Goal: Task Accomplishment & Management: Complete application form

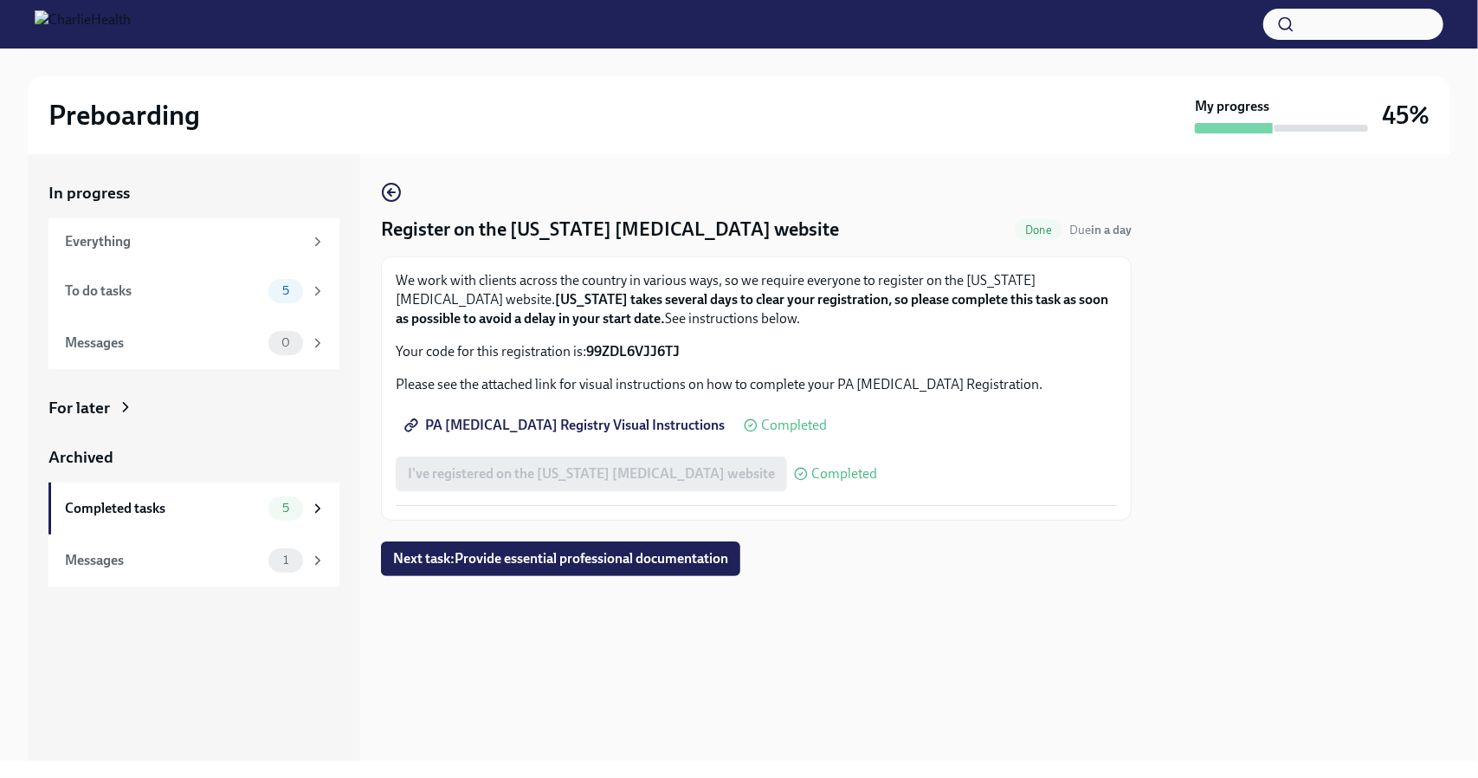
click at [622, 425] on span "PA [MEDICAL_DATA] Registry Visual Instructions" at bounding box center [566, 425] width 317 height 17
click at [570, 474] on div "I've registered on the [US_STATE] [MEDICAL_DATA] website Completed" at bounding box center [636, 473] width 481 height 35
click at [573, 427] on span "PA [MEDICAL_DATA] Registry Visual Instructions" at bounding box center [566, 425] width 317 height 17
drag, startPoint x: 683, startPoint y: 351, endPoint x: 589, endPoint y: 346, distance: 94.5
click at [589, 346] on p "Your code for this registration is: 99ZDL6VJJ6TJ" at bounding box center [756, 351] width 721 height 19
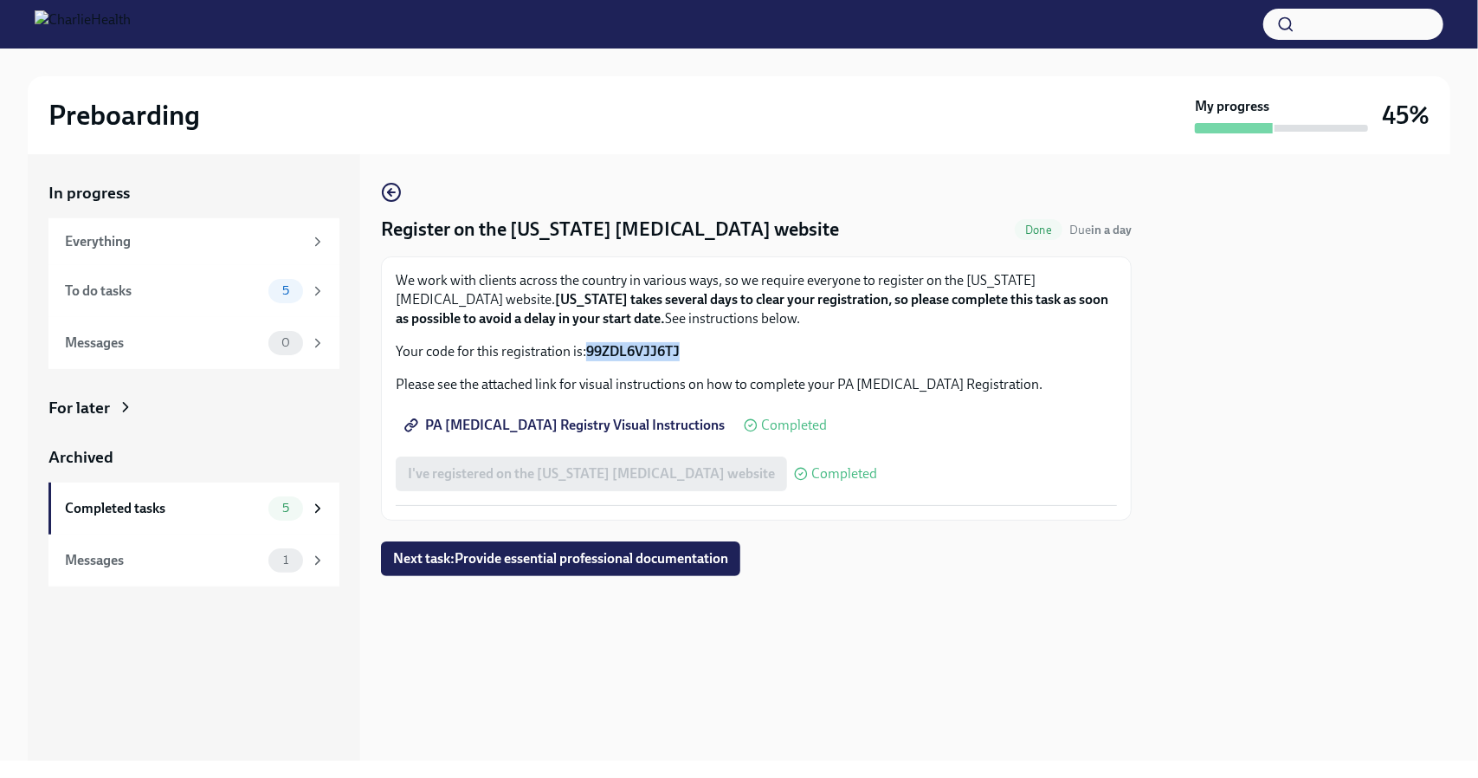
click at [602, 346] on strong "99ZDL6VJJ6TJ" at bounding box center [633, 351] width 94 height 16
drag, startPoint x: 686, startPoint y: 349, endPoint x: 589, endPoint y: 343, distance: 97.2
click at [589, 343] on p "Your code for this registration is: 99ZDL6VJJ6TJ" at bounding box center [756, 351] width 721 height 19
copy strong "99ZDL6VJJ6TJ"
click at [208, 292] on div "To do tasks" at bounding box center [163, 290] width 197 height 19
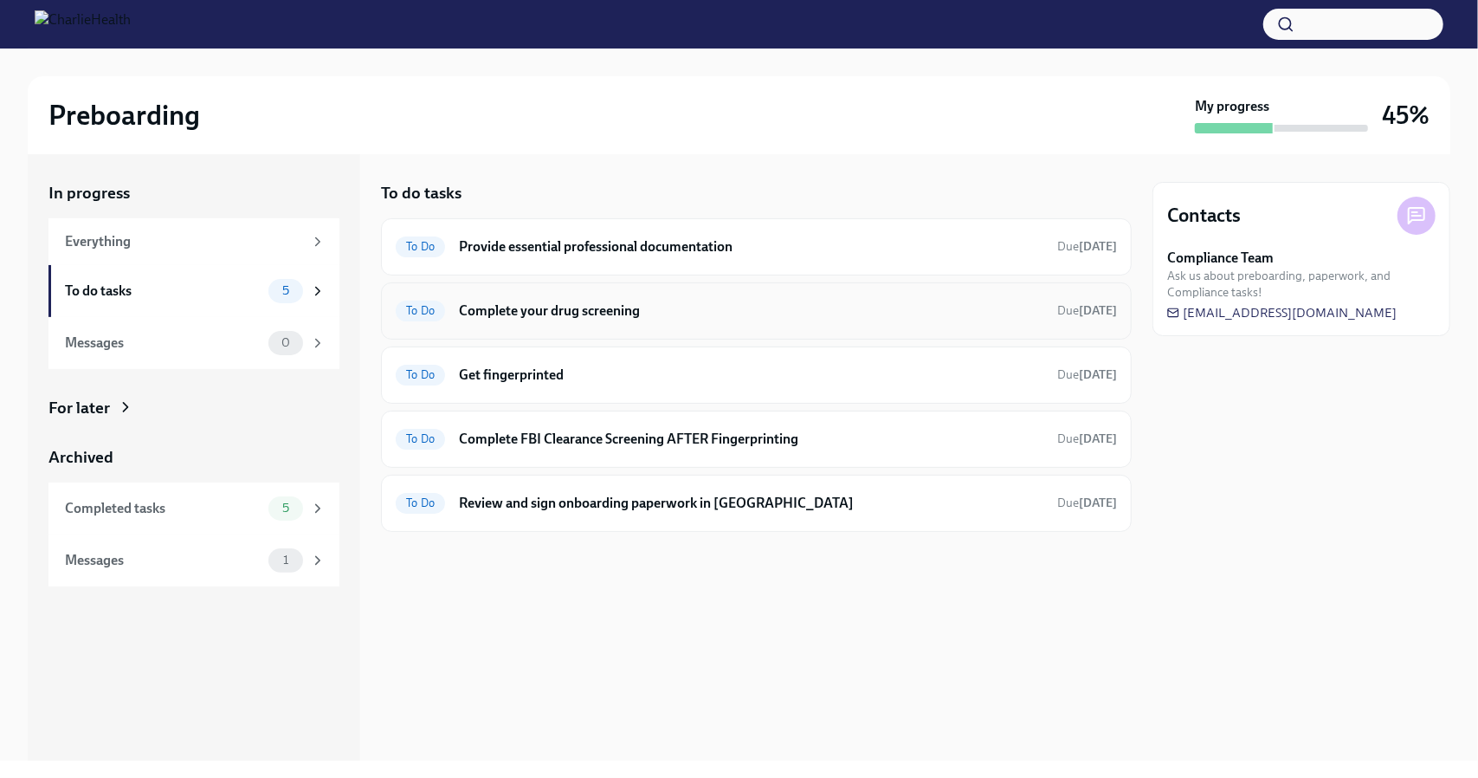
click at [554, 317] on h6 "Complete your drug screening" at bounding box center [751, 310] width 585 height 19
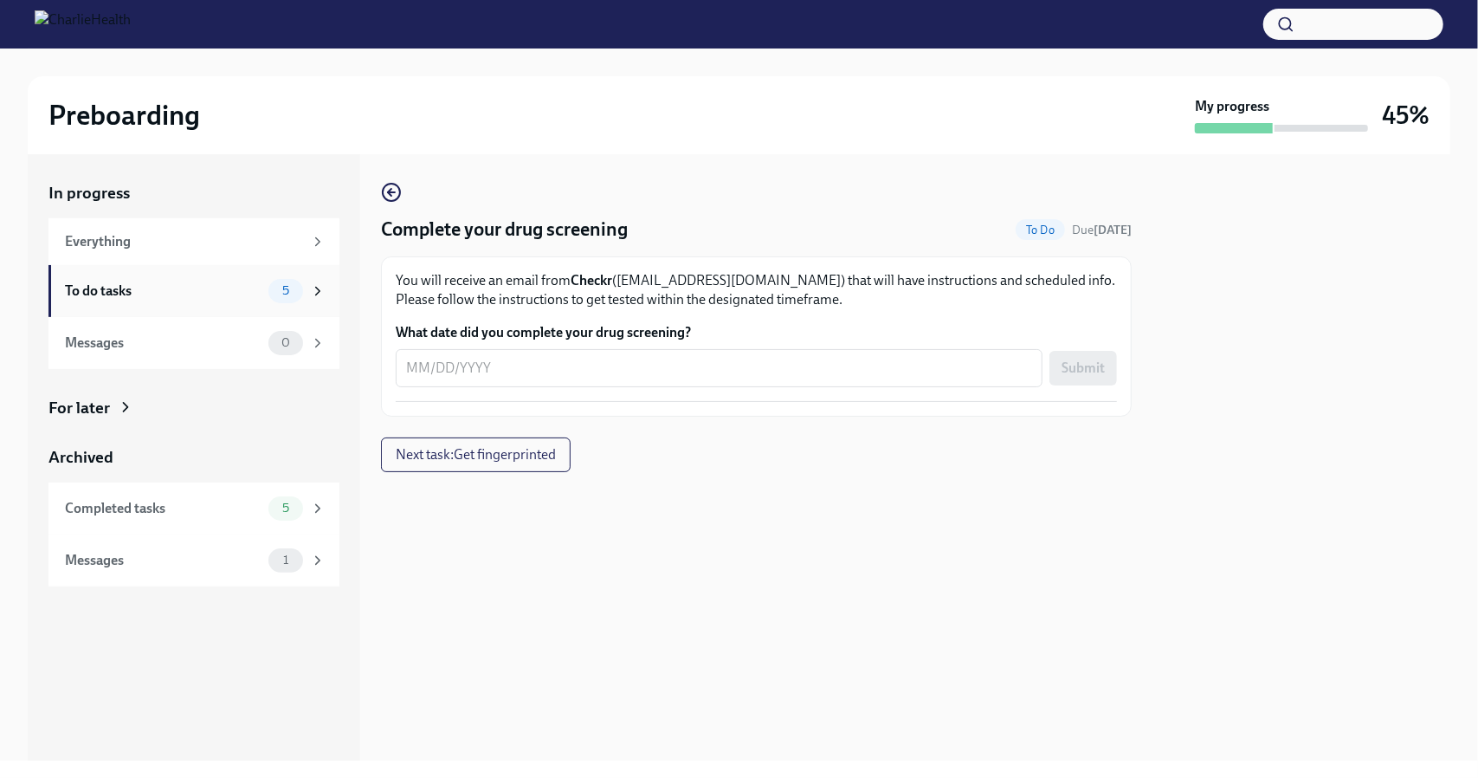
click at [218, 283] on div "To do tasks" at bounding box center [163, 290] width 197 height 19
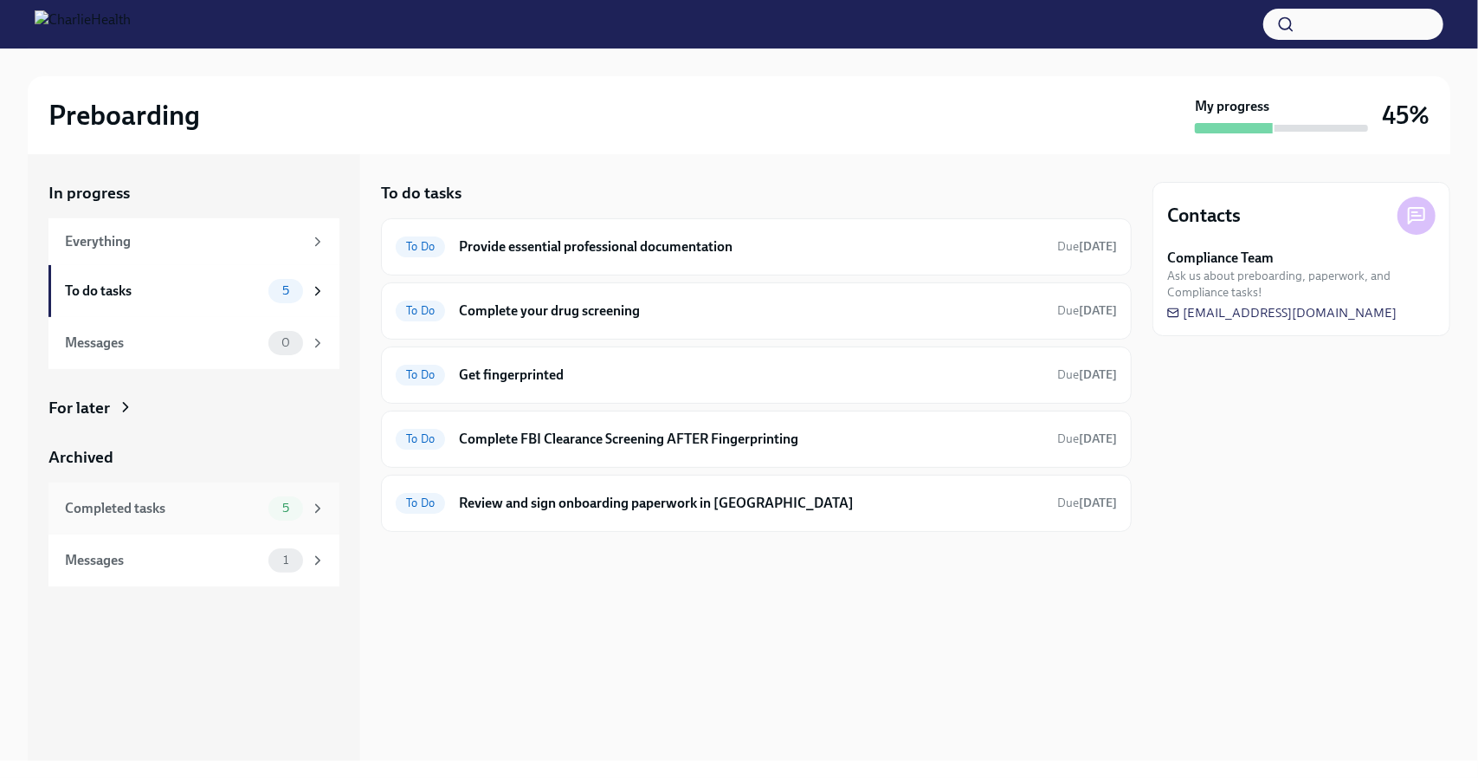
click at [223, 507] on div "Completed tasks" at bounding box center [163, 508] width 197 height 19
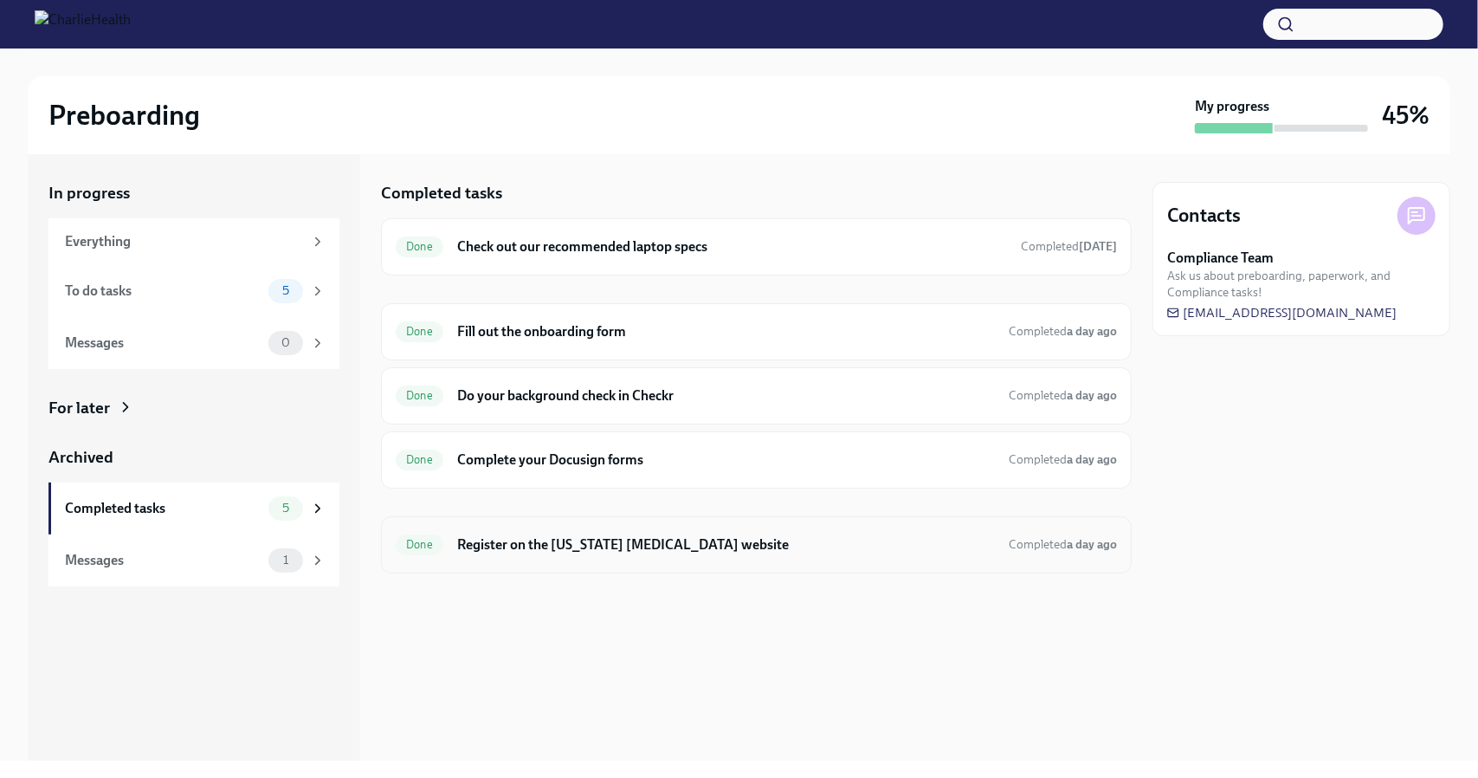
click at [741, 539] on h6 "Register on the [US_STATE] [MEDICAL_DATA] website" at bounding box center [726, 544] width 538 height 19
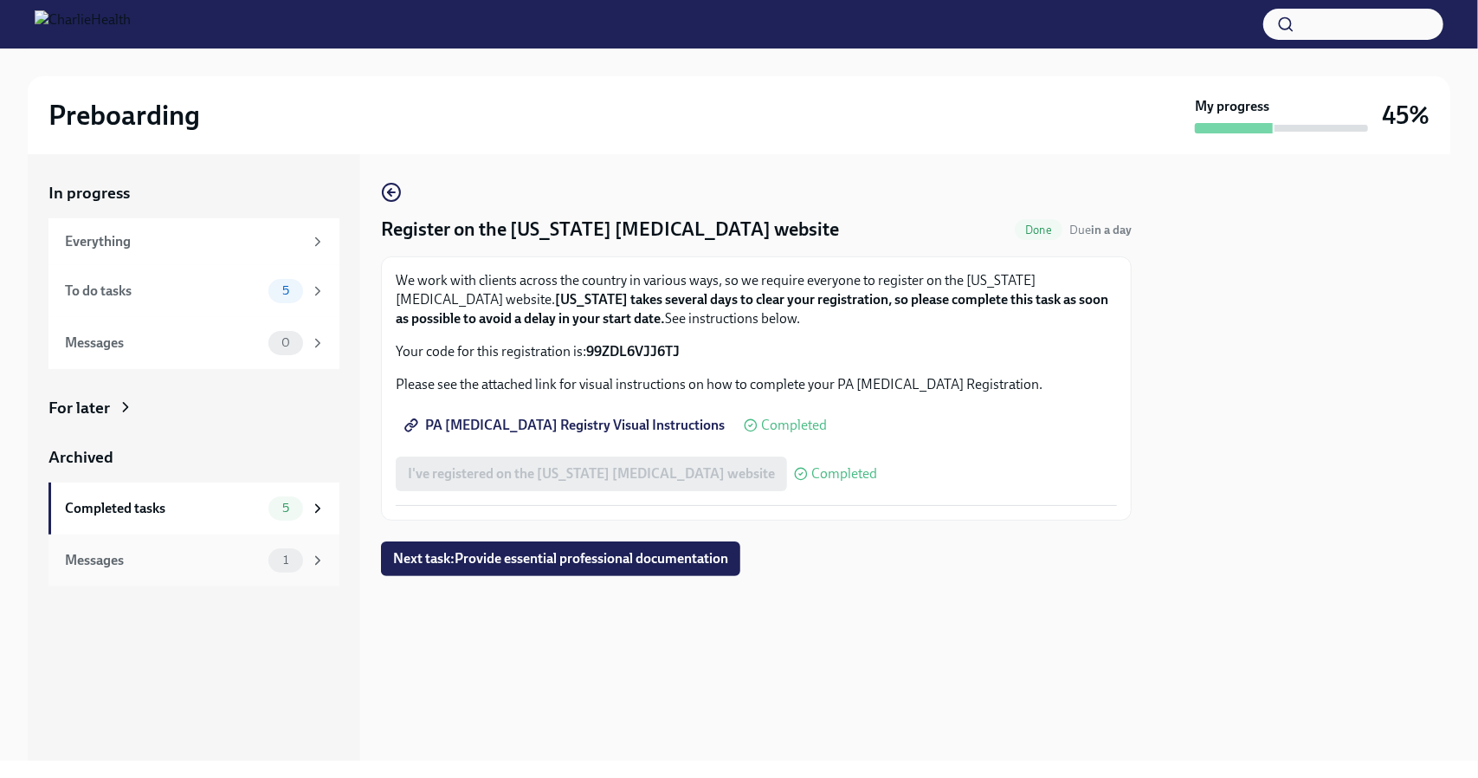
click at [223, 556] on div "Messages" at bounding box center [163, 560] width 197 height 19
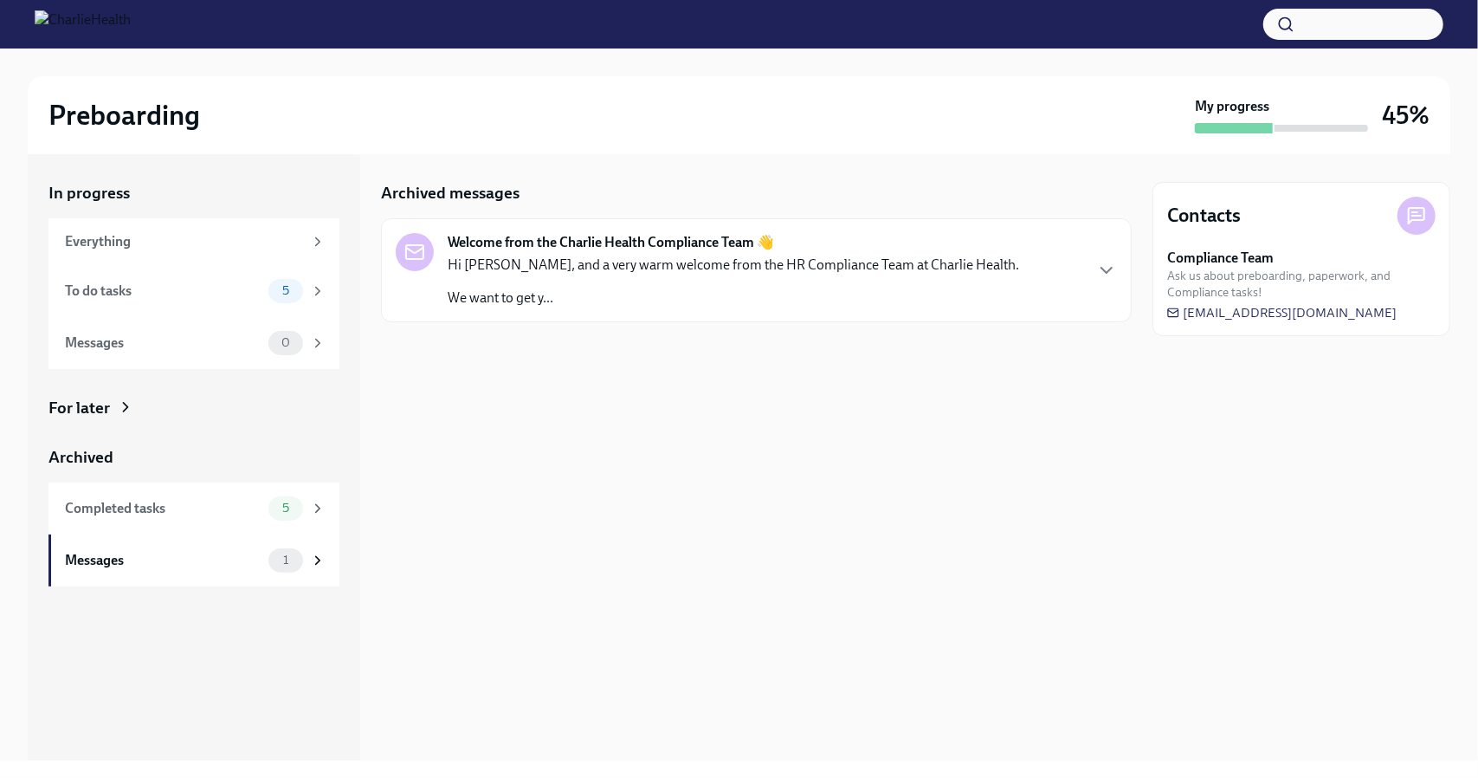
click at [681, 268] on p "Hi Jahmiya, and a very warm welcome from the HR Compliance Team at Charlie Heal…" at bounding box center [734, 264] width 572 height 19
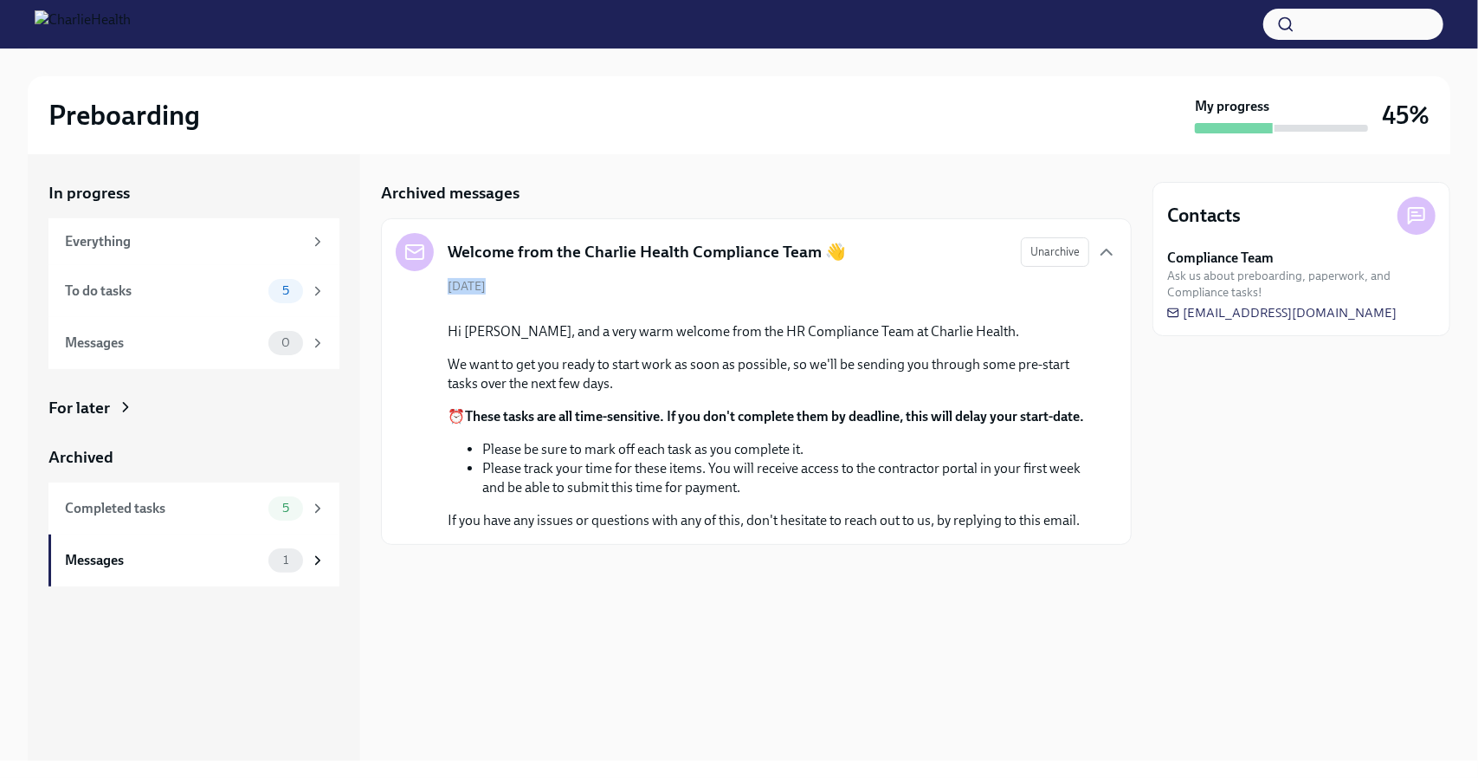
drag, startPoint x: 1133, startPoint y: 263, endPoint x: 1111, endPoint y: 318, distance: 58.7
click at [1111, 318] on div "In progress Everything To do tasks 5 Messages 0 For later Archived Completed ta…" at bounding box center [739, 457] width 1423 height 606
click at [1116, 308] on div "Welcome from the Charlie Health Compliance Team 👋 Unarchive August 16th Hi Jahm…" at bounding box center [756, 381] width 751 height 326
click at [1248, 287] on span "Ask us about preboarding, paperwork, and Compliance tasks!" at bounding box center [1301, 284] width 268 height 33
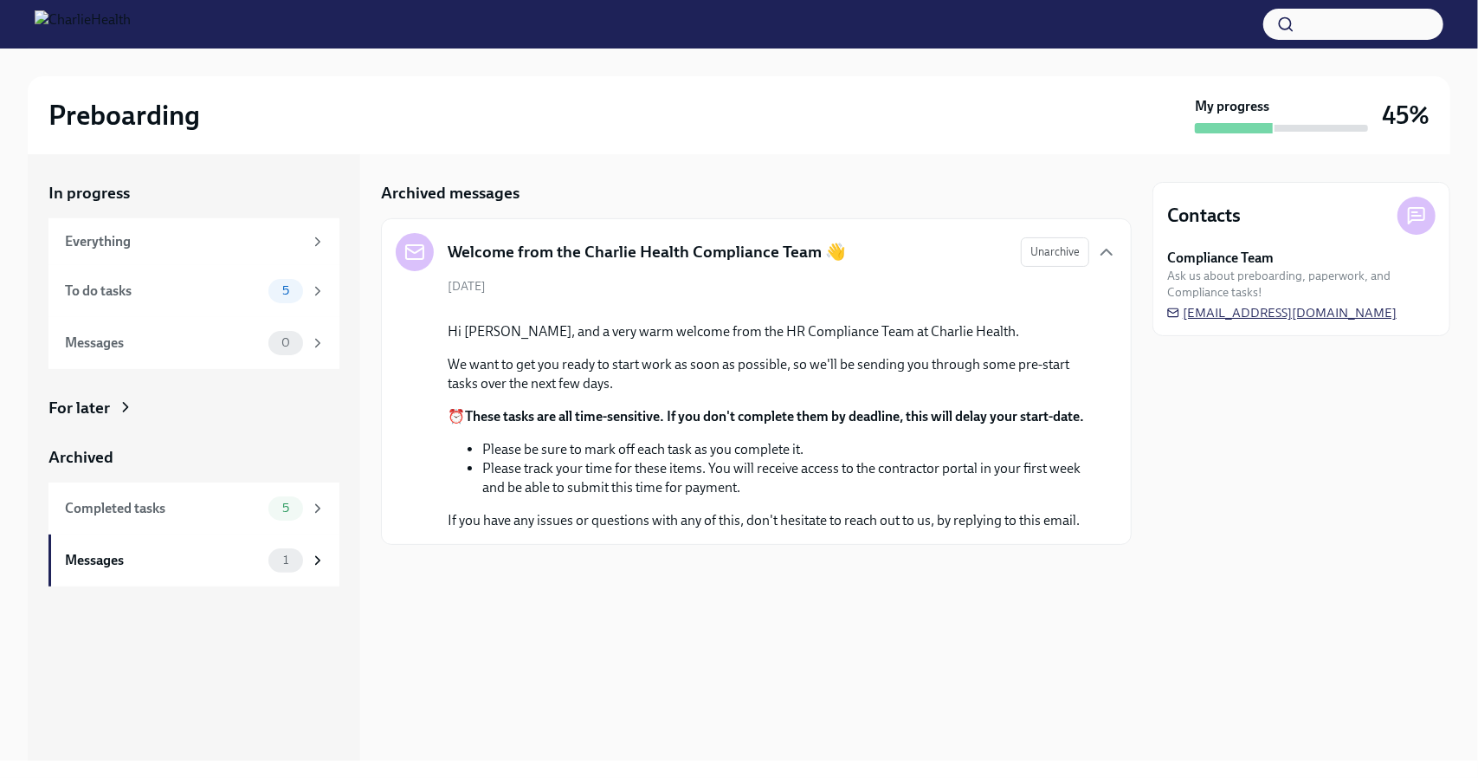
click at [1218, 312] on span "newhireonboarding@charliehealth.com" at bounding box center [1281, 312] width 229 height 17
click at [1218, 314] on span "newhireonboarding@charliehealth.com" at bounding box center [1281, 312] width 229 height 17
click at [1219, 316] on span "newhireonboarding@charliehealth.com" at bounding box center [1281, 312] width 229 height 17
click at [1218, 309] on span "newhireonboarding@charliehealth.com" at bounding box center [1281, 312] width 229 height 17
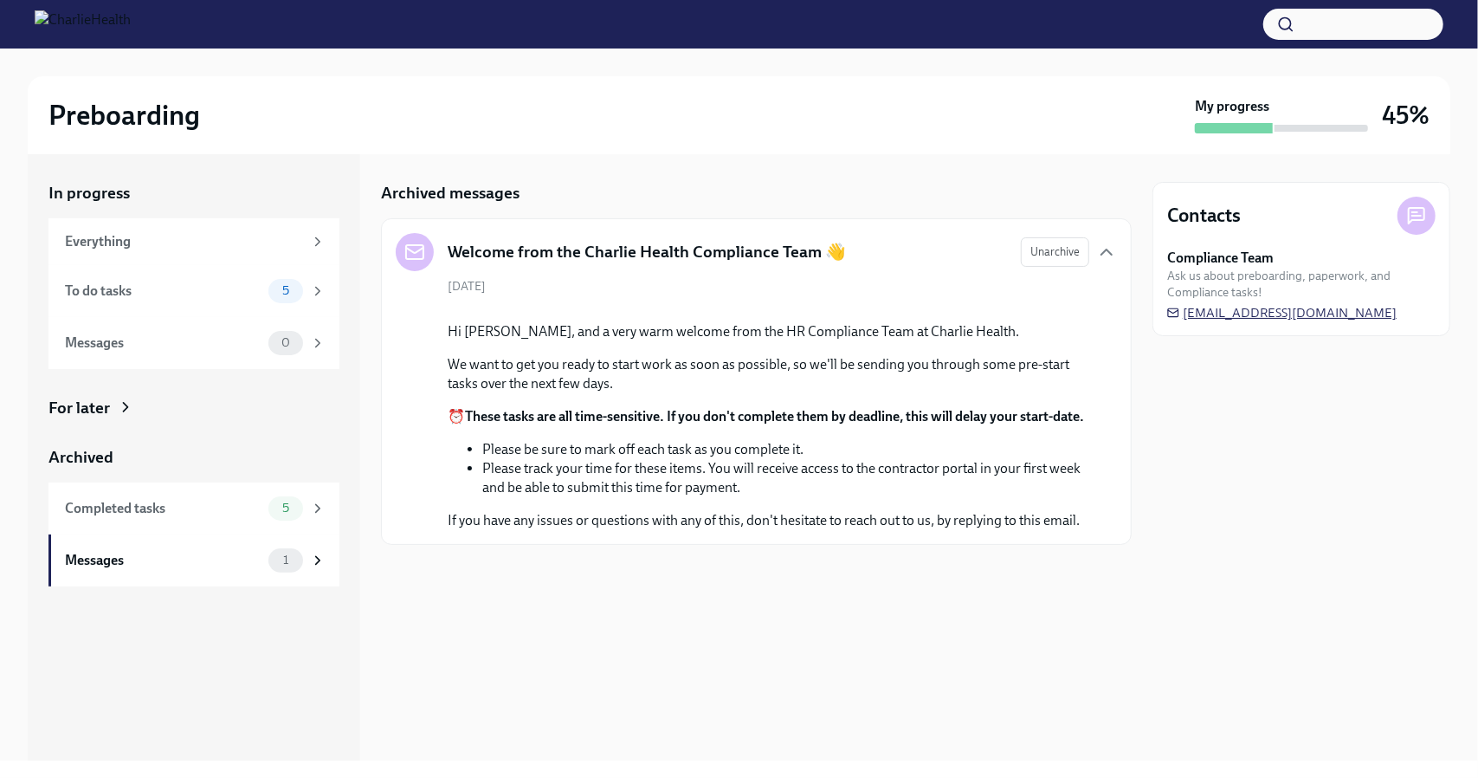
drag, startPoint x: 1407, startPoint y: 314, endPoint x: 1344, endPoint y: 308, distance: 63.5
click at [1344, 308] on div "Compliance Team Ask us about preboarding, paperwork, and Compliance tasks! newh…" at bounding box center [1301, 285] width 268 height 73
click at [1344, 308] on span "newhireonboarding@charliehealth.com" at bounding box center [1281, 312] width 229 height 17
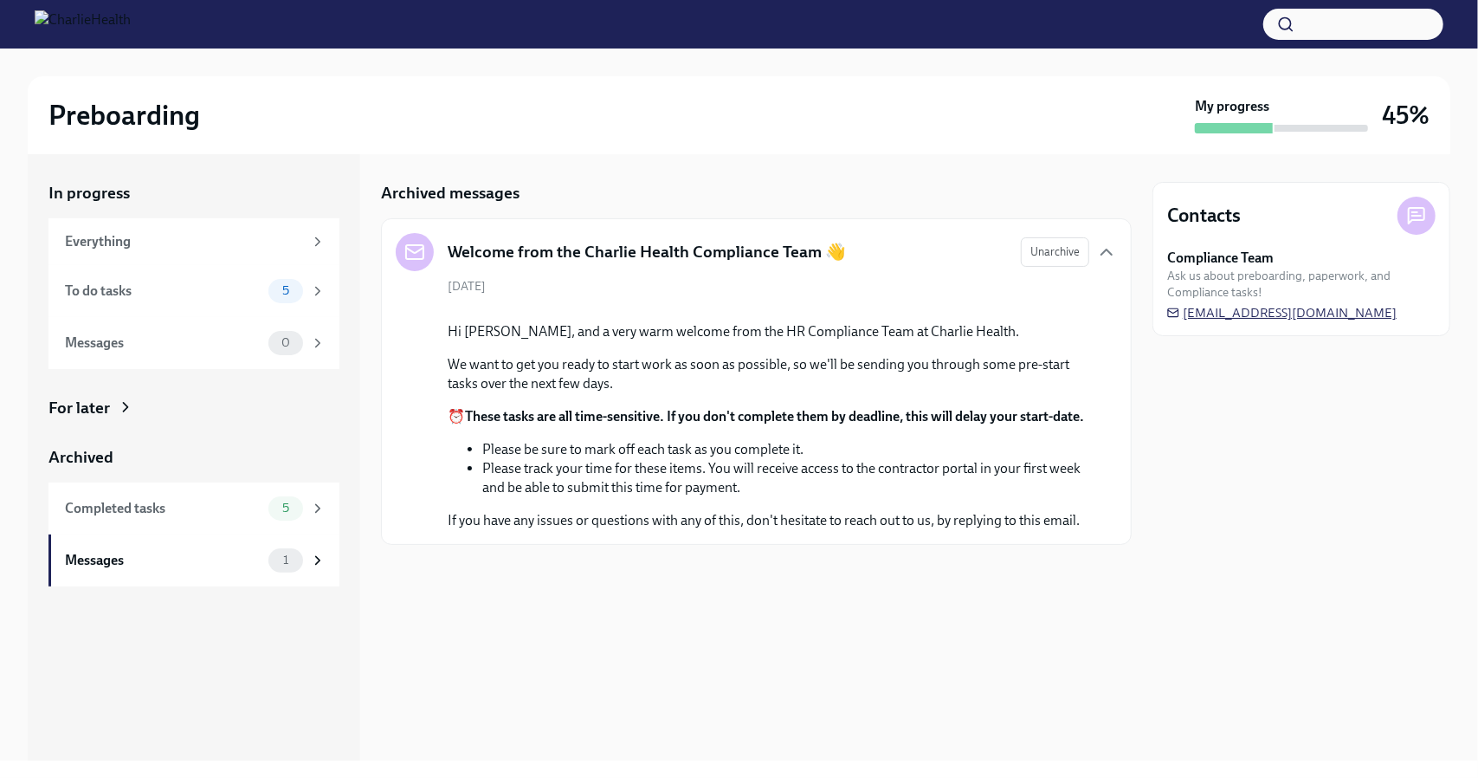
drag, startPoint x: 1408, startPoint y: 313, endPoint x: 1274, endPoint y: 319, distance: 134.4
click at [1274, 319] on div "Compliance Team Ask us about preboarding, paperwork, and Compliance tasks! newh…" at bounding box center [1301, 285] width 268 height 73
click at [1188, 310] on span "newhireonboarding@charliehealth.com" at bounding box center [1281, 312] width 229 height 17
click at [1188, 308] on span "newhireonboarding@charliehealth.com" at bounding box center [1281, 312] width 229 height 17
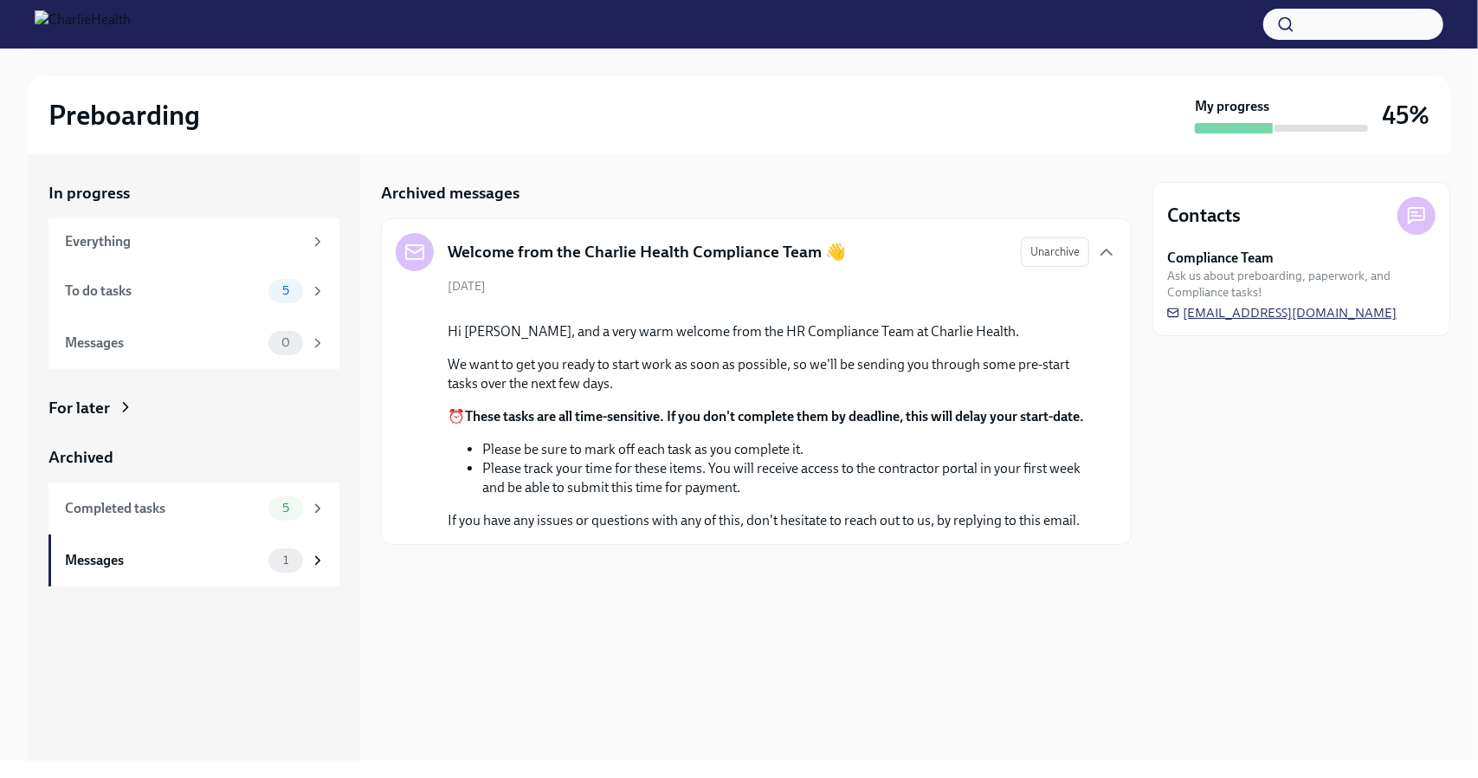
click at [1202, 320] on span "newhireonboarding@charliehealth.com" at bounding box center [1281, 312] width 229 height 17
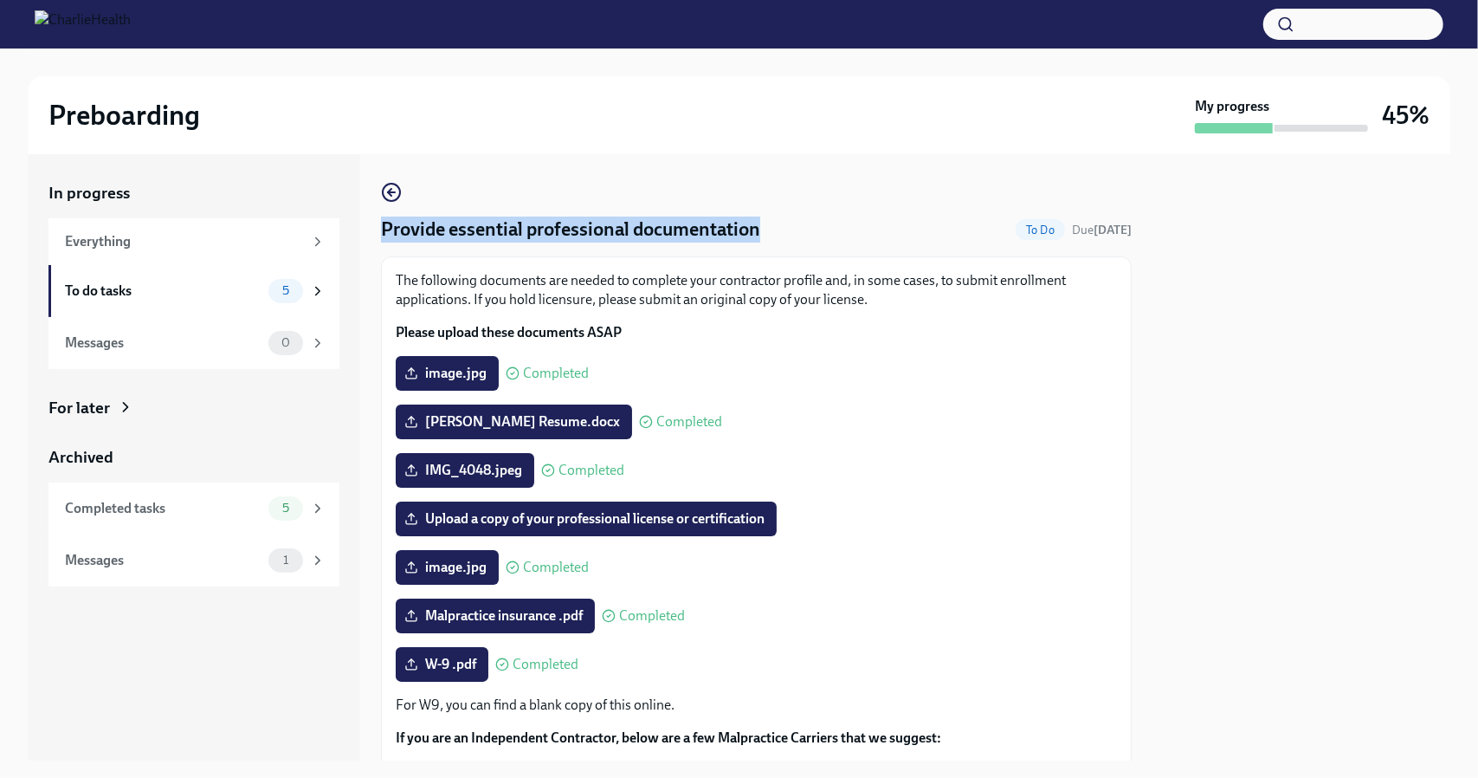
drag, startPoint x: 762, startPoint y: 235, endPoint x: 380, endPoint y: 231, distance: 381.9
click at [380, 231] on div "In progress Everything To do tasks 5 Messages 0 For later Archived Completed ta…" at bounding box center [739, 457] width 1423 height 606
copy h4 "Provide essential professional documentation"
click at [106, 290] on div "To do tasks" at bounding box center [163, 290] width 197 height 19
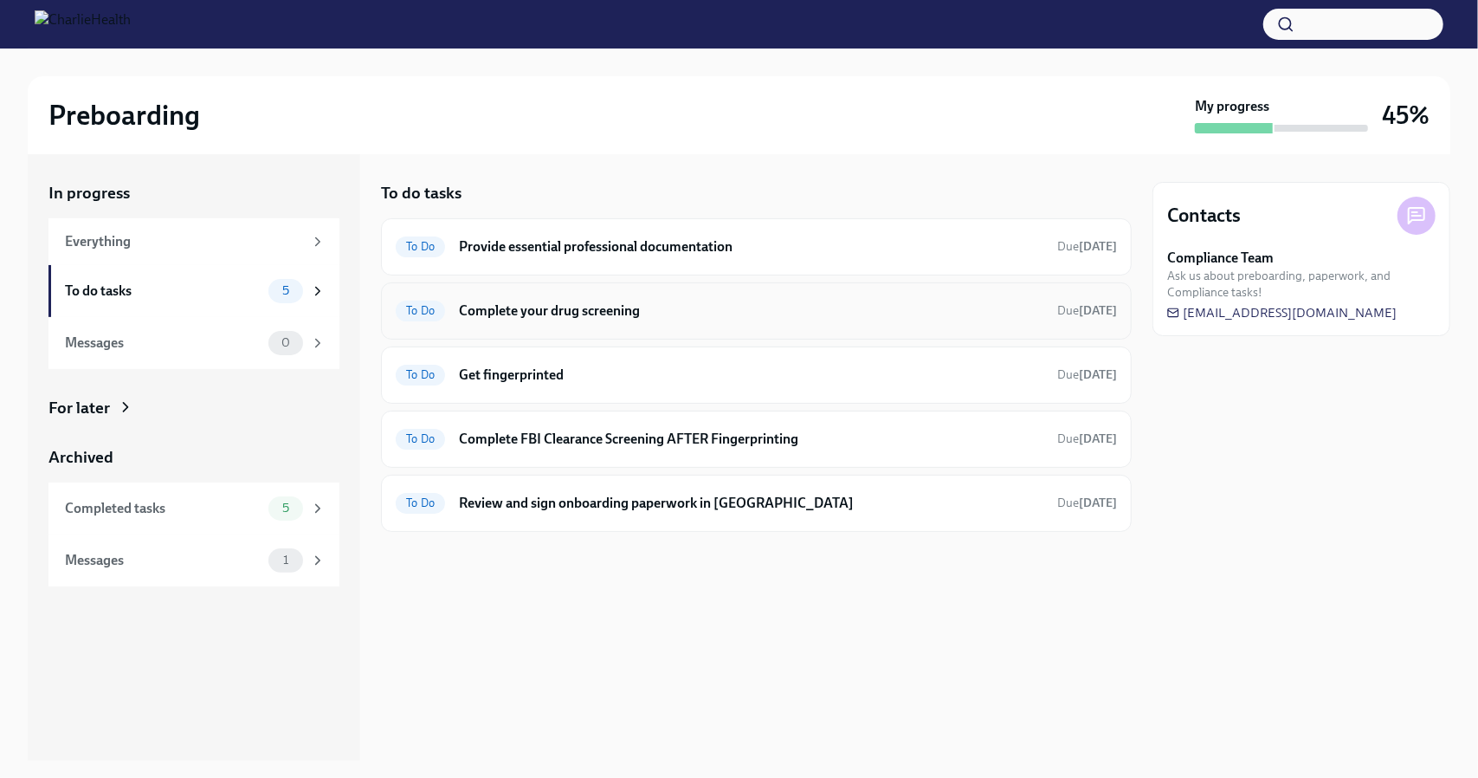
click at [603, 313] on h6 "Complete your drug screening" at bounding box center [751, 310] width 585 height 19
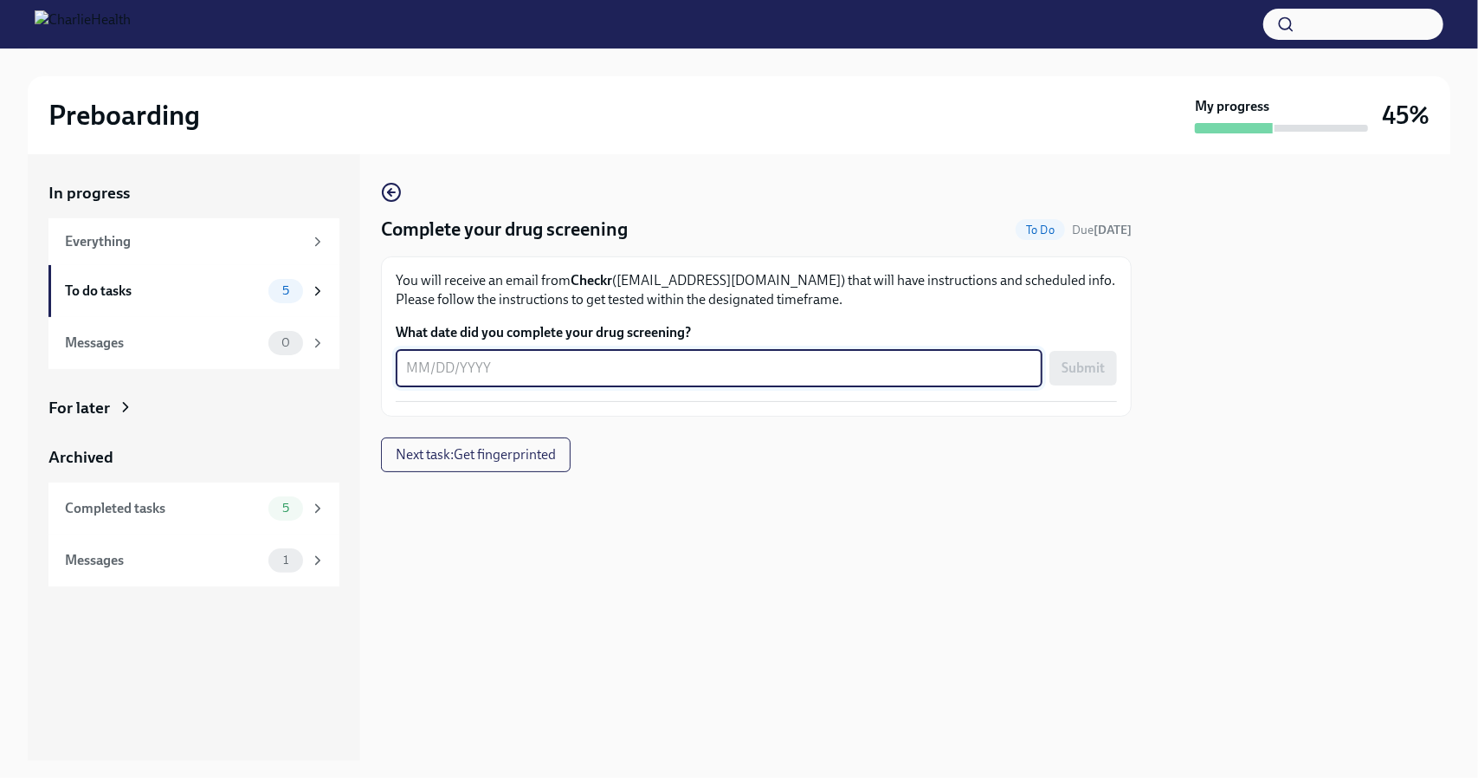
click at [415, 372] on textarea "What date did you complete your drug screening?" at bounding box center [719, 368] width 626 height 21
click at [394, 191] on icon "button" at bounding box center [391, 192] width 21 height 21
